Goal: Transaction & Acquisition: Obtain resource

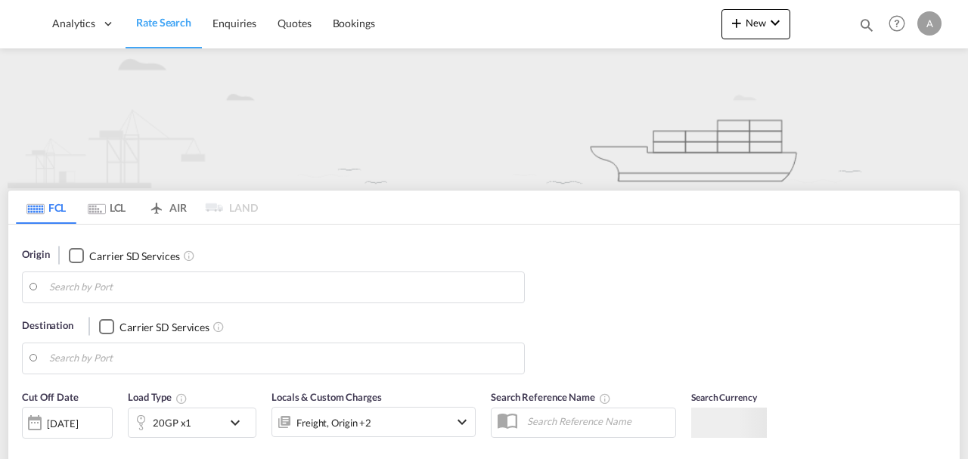
type input "CW7"
type input "[GEOGRAPHIC_DATA], [GEOGRAPHIC_DATA]"
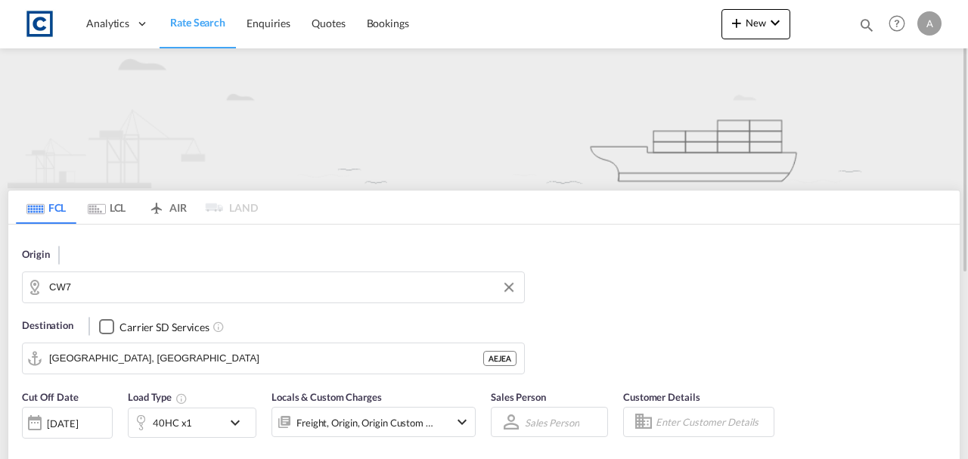
click at [141, 282] on input "CW7" at bounding box center [282, 287] width 467 height 23
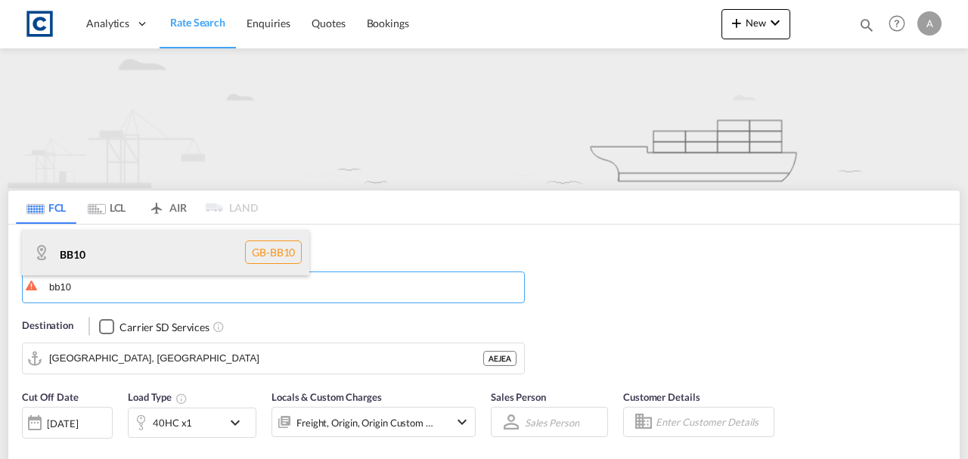
click at [139, 256] on div "BB10 GB-BB10" at bounding box center [165, 252] width 287 height 45
type input "BB10"
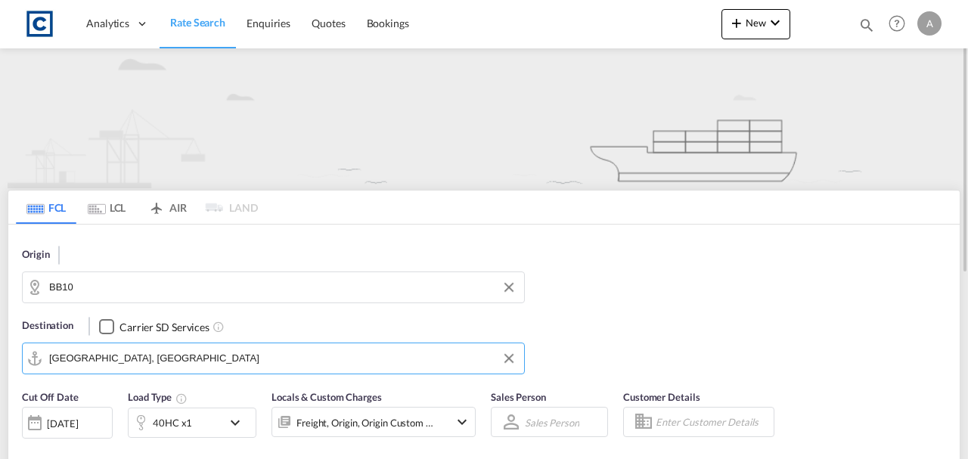
click at [166, 364] on input "[GEOGRAPHIC_DATA], [GEOGRAPHIC_DATA]" at bounding box center [282, 358] width 467 height 23
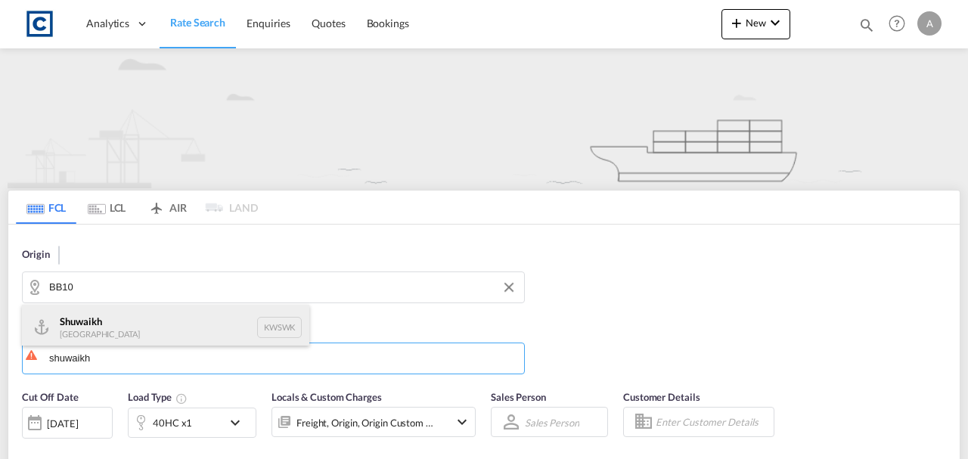
click at [135, 330] on div "Shuwaikh [GEOGRAPHIC_DATA] KWSWK" at bounding box center [165, 327] width 287 height 45
type input "Shuwaikh, KWSWK"
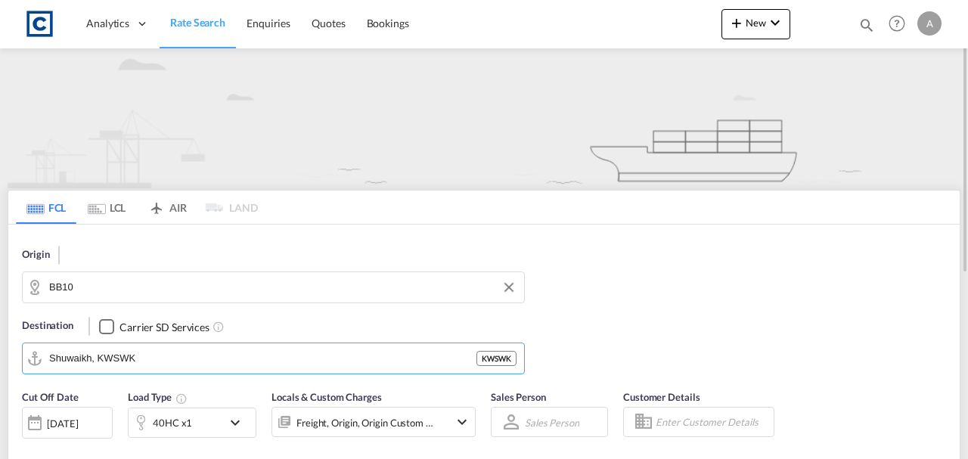
click at [422, 414] on div "Freight, Origin, Origin Custom +1" at bounding box center [365, 422] width 138 height 21
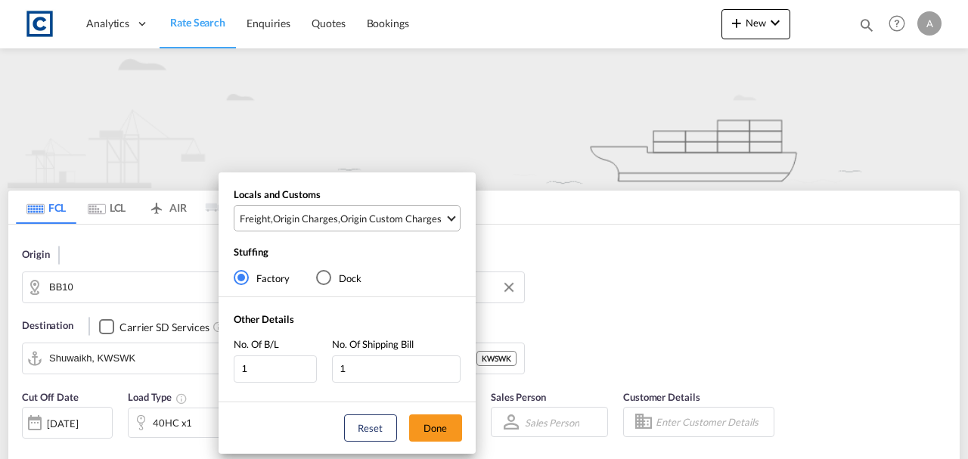
click at [369, 214] on div "Origin Custom Charges" at bounding box center [390, 219] width 101 height 14
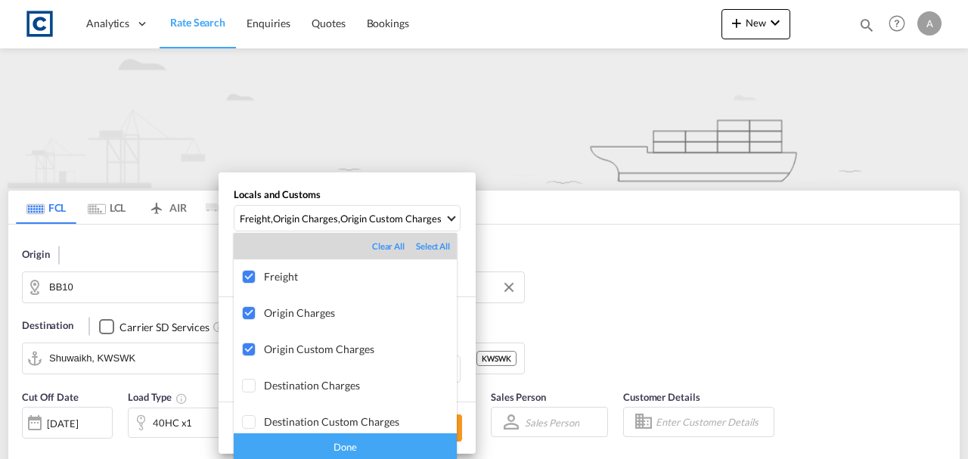
click at [383, 442] on div "Done" at bounding box center [345, 446] width 223 height 26
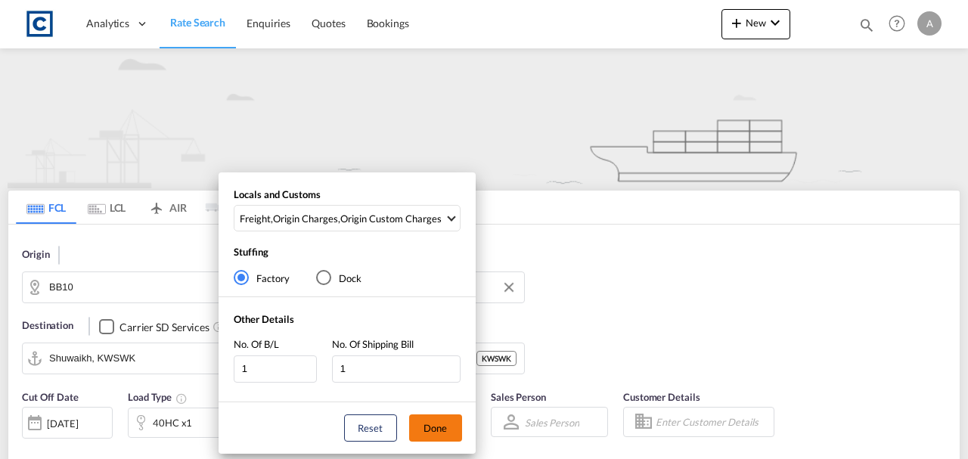
click at [421, 426] on button "Done" at bounding box center [435, 427] width 53 height 27
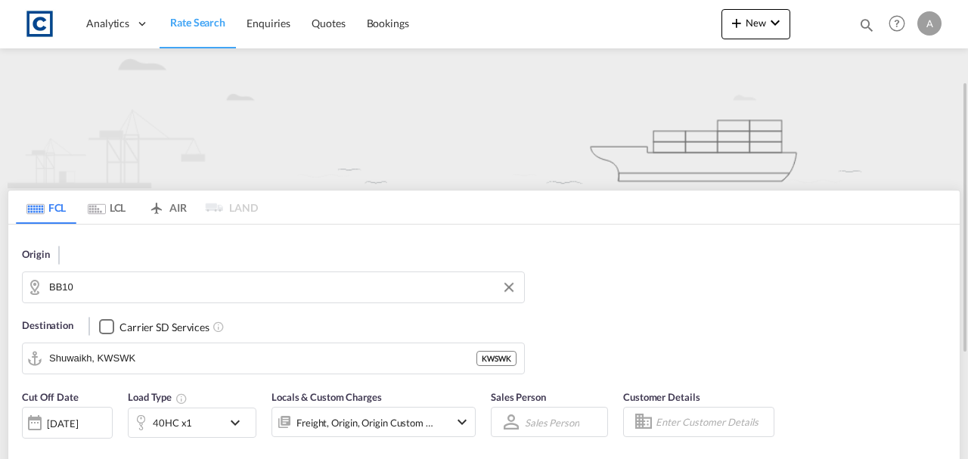
scroll to position [151, 0]
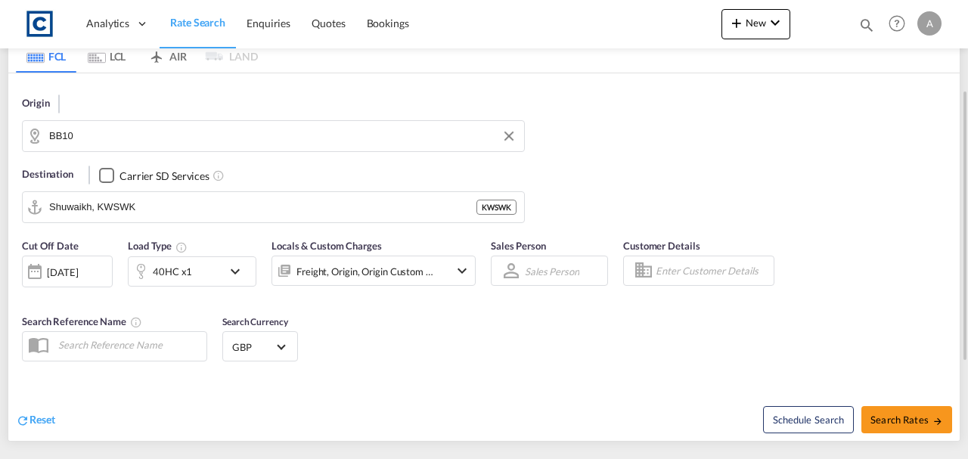
click at [175, 269] on div "40HC x1" at bounding box center [172, 271] width 39 height 21
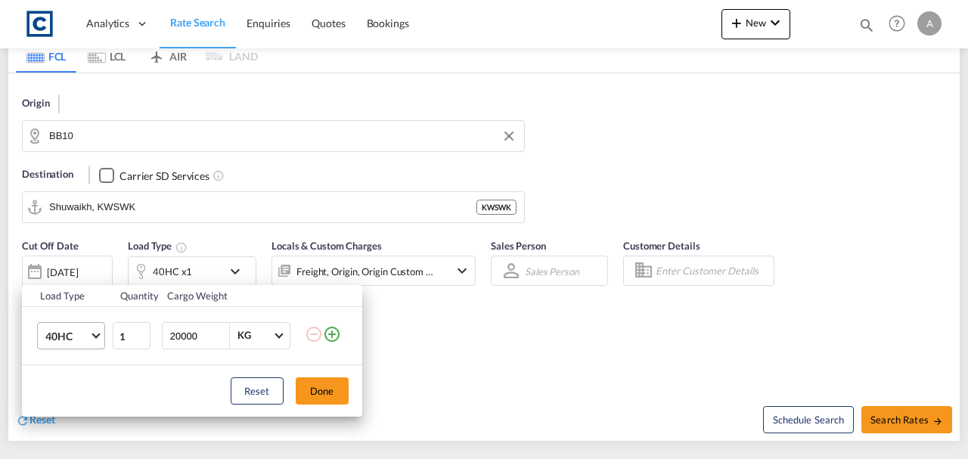
click at [59, 330] on span "40HC" at bounding box center [67, 336] width 44 height 15
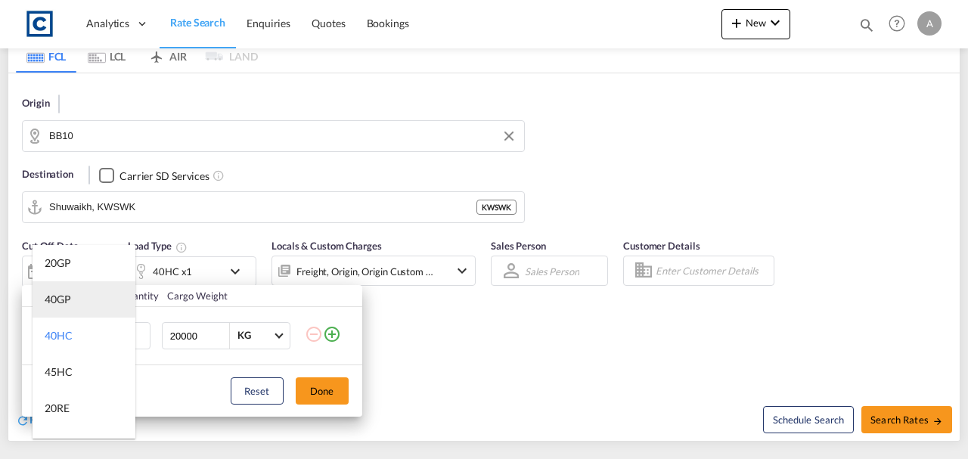
click at [61, 302] on div "40GP" at bounding box center [58, 299] width 26 height 15
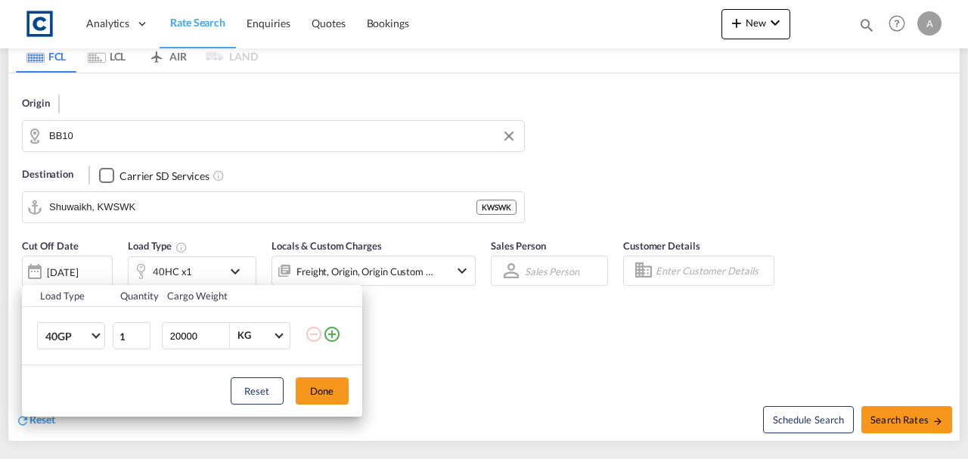
click at [295, 383] on div "Reset Done" at bounding box center [192, 390] width 340 height 51
click at [345, 393] on button "Done" at bounding box center [322, 390] width 53 height 27
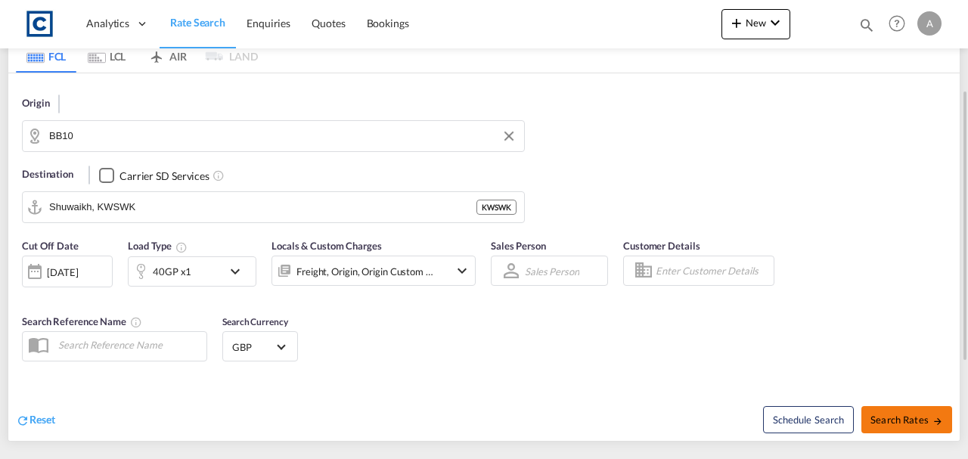
click at [921, 419] on span "Search Rates" at bounding box center [906, 420] width 73 height 12
type input "BB10 to KWSWK / [DATE]"
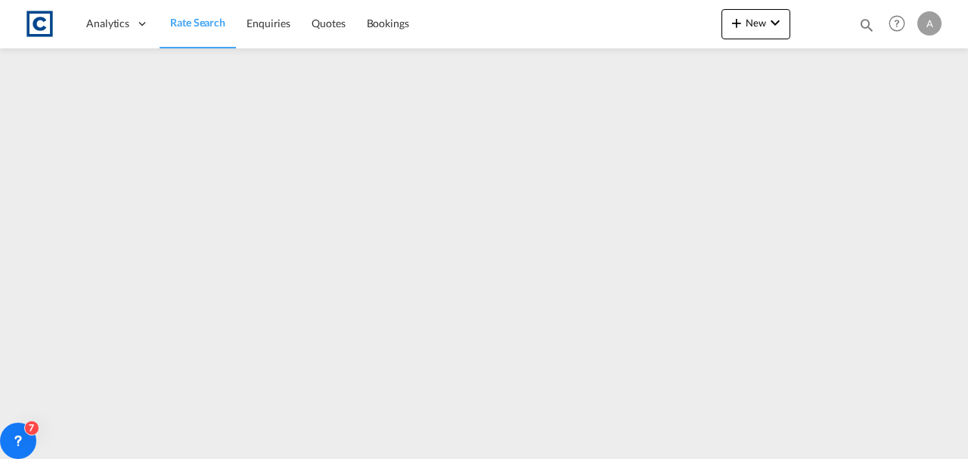
click at [205, 27] on span "Rate Search" at bounding box center [197, 22] width 55 height 13
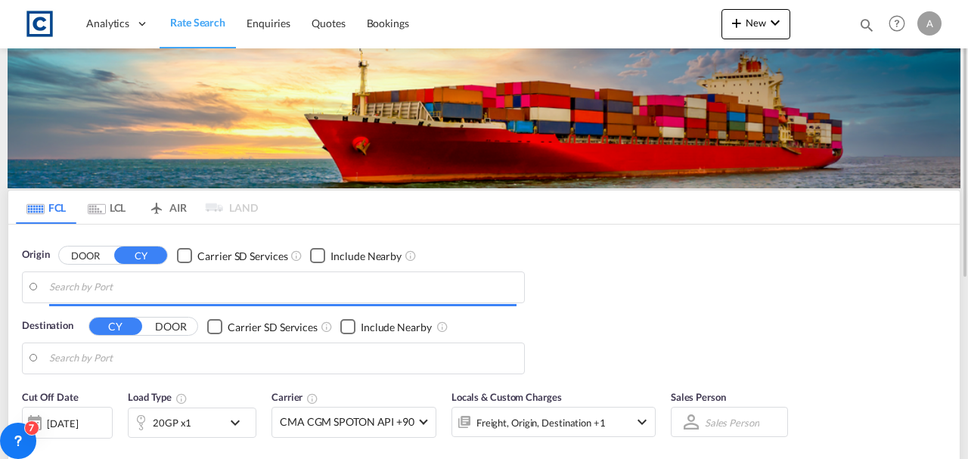
type input "GB-BB10, Burnley"
type input "Shuwaikh, KWSWK"
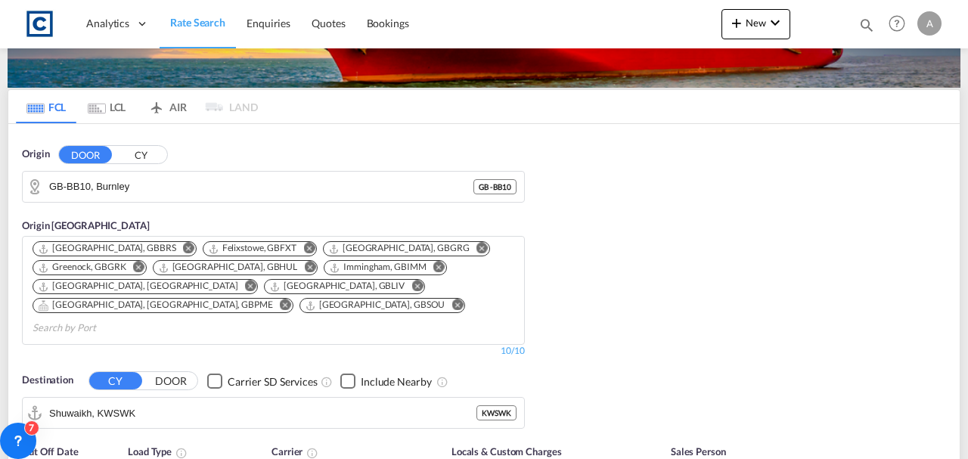
scroll to position [403, 0]
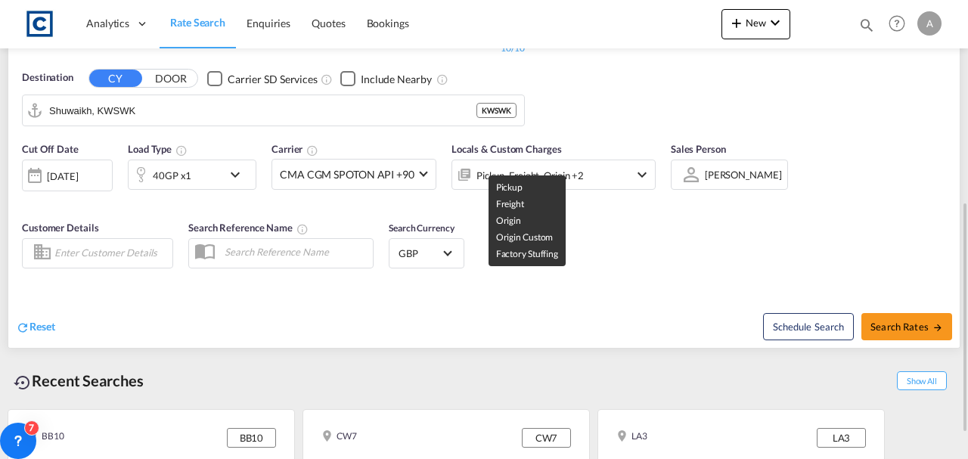
click at [510, 165] on div "Pickup, Freight, Origin +2" at bounding box center [529, 175] width 107 height 21
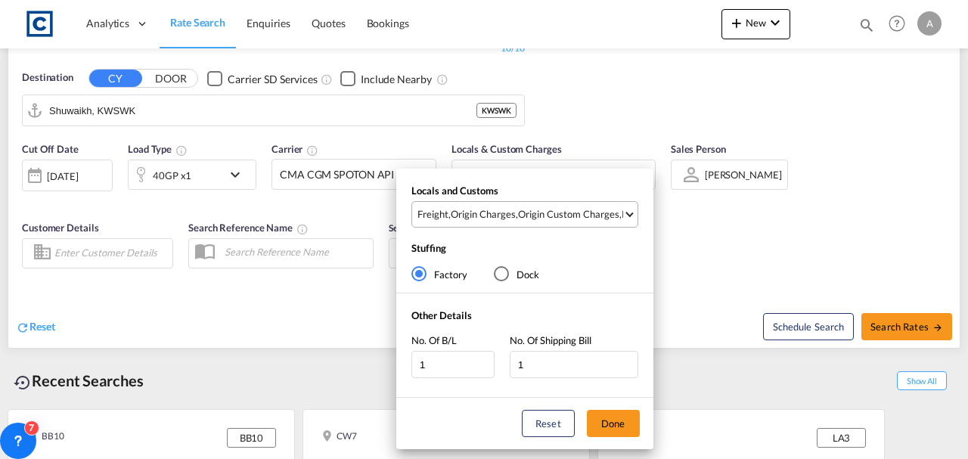
click at [532, 213] on div "Origin Custom Charges" at bounding box center [568, 214] width 101 height 14
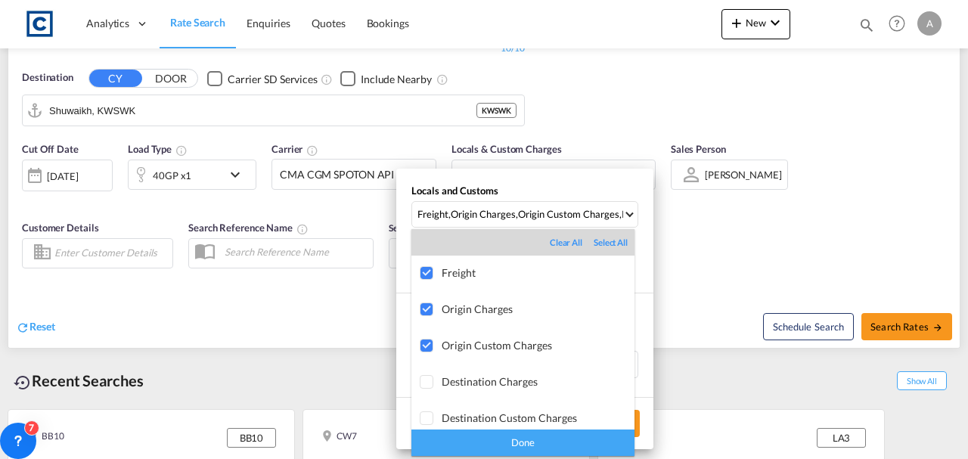
click at [582, 435] on div "Done" at bounding box center [522, 443] width 223 height 26
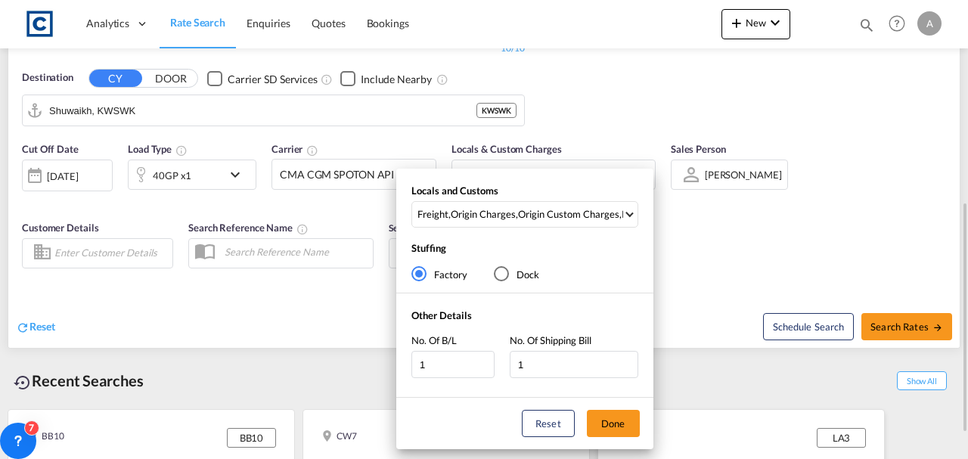
drag, startPoint x: 601, startPoint y: 430, endPoint x: 714, endPoint y: 392, distance: 119.1
click at [613, 429] on button "Done" at bounding box center [613, 423] width 53 height 27
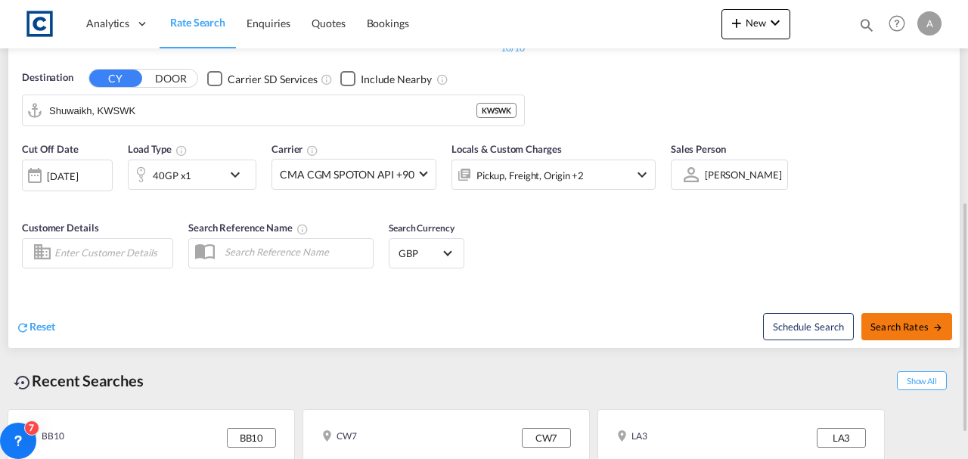
click at [903, 313] on button "Search Rates" at bounding box center [906, 326] width 91 height 27
type input "BB10 to KWSWK / [DATE]"
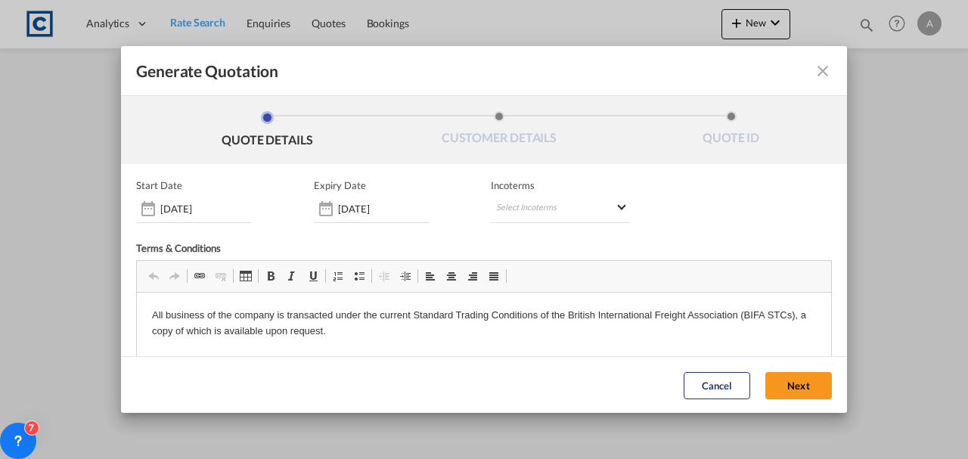
scroll to position [203, 0]
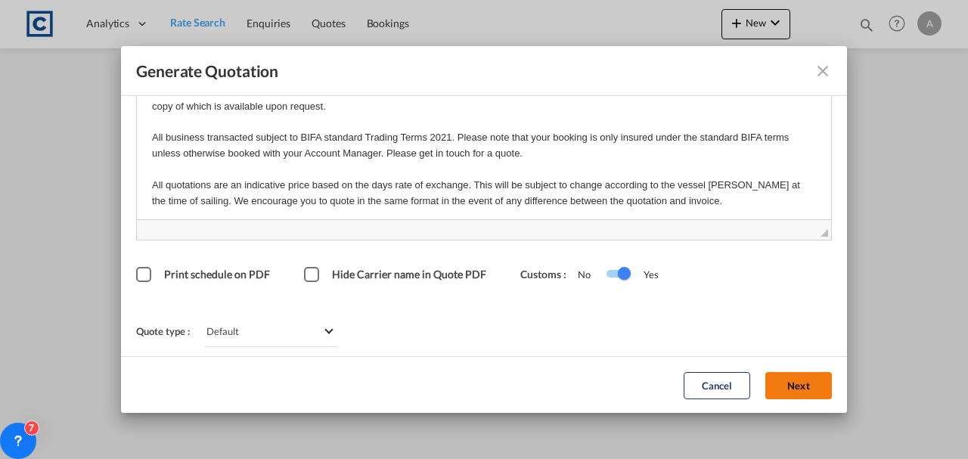
click at [778, 390] on button "Next" at bounding box center [798, 384] width 67 height 27
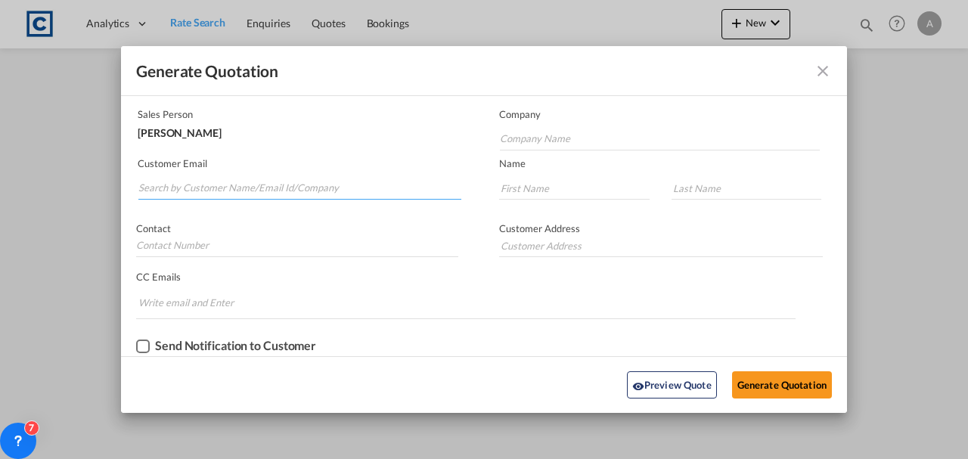
click at [321, 181] on input "Search by Customer Name/Email Id/Company" at bounding box center [299, 188] width 323 height 23
paste input "[EMAIL_ADDRESS][DOMAIN_NAME]"
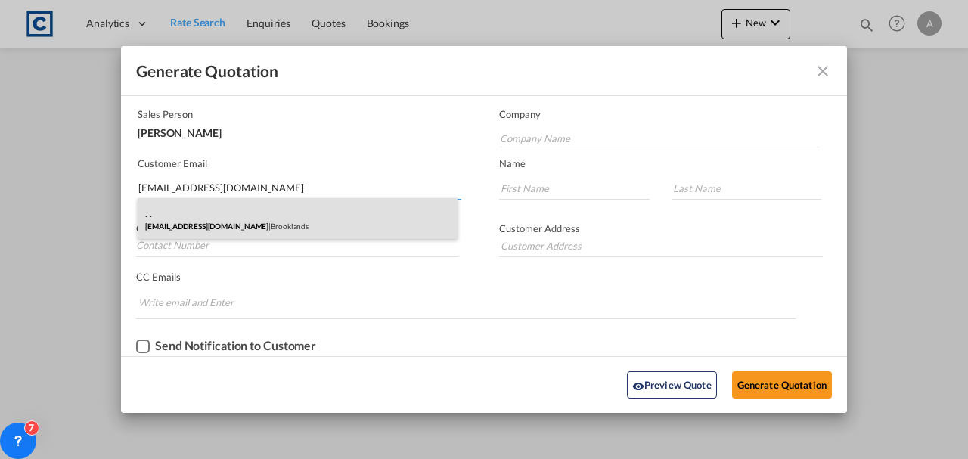
type input "[EMAIL_ADDRESS][DOMAIN_NAME]"
click at [349, 200] on div ". . [EMAIL_ADDRESS][DOMAIN_NAME] | Brooklands" at bounding box center [298, 218] width 320 height 41
type input "Brooklands"
type input "."
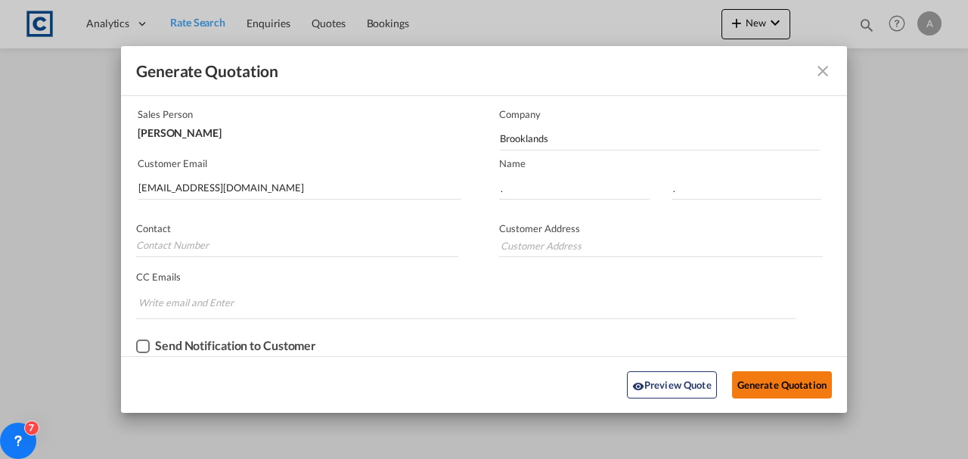
click at [783, 381] on button "Generate Quotation" at bounding box center [782, 384] width 100 height 27
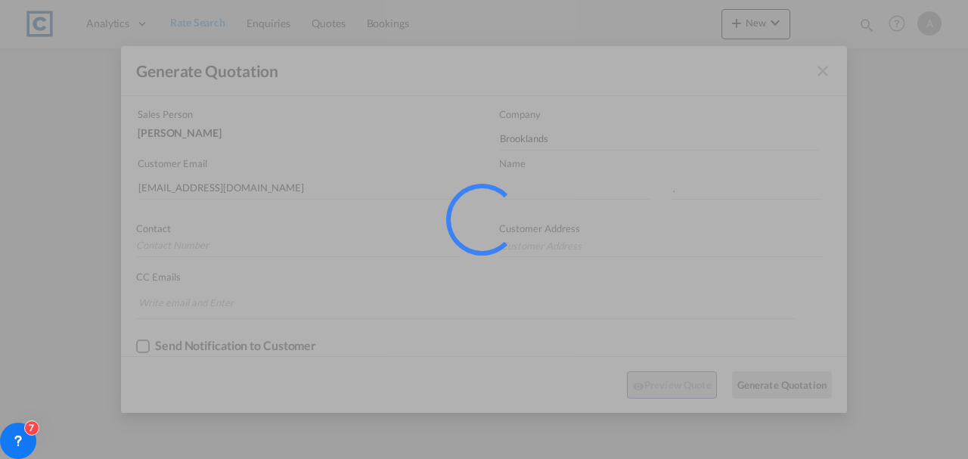
scroll to position [0, 0]
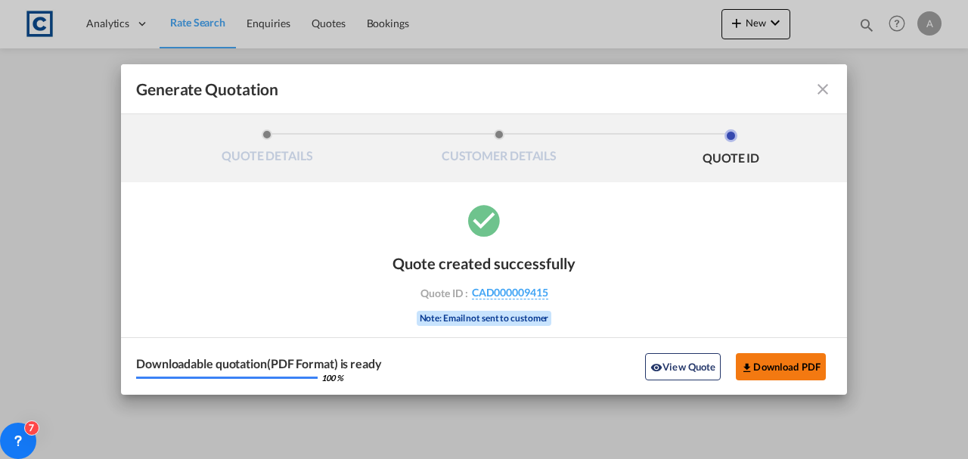
click at [768, 363] on button "Download PDF" at bounding box center [781, 366] width 90 height 27
